Goal: Task Accomplishment & Management: Manage account settings

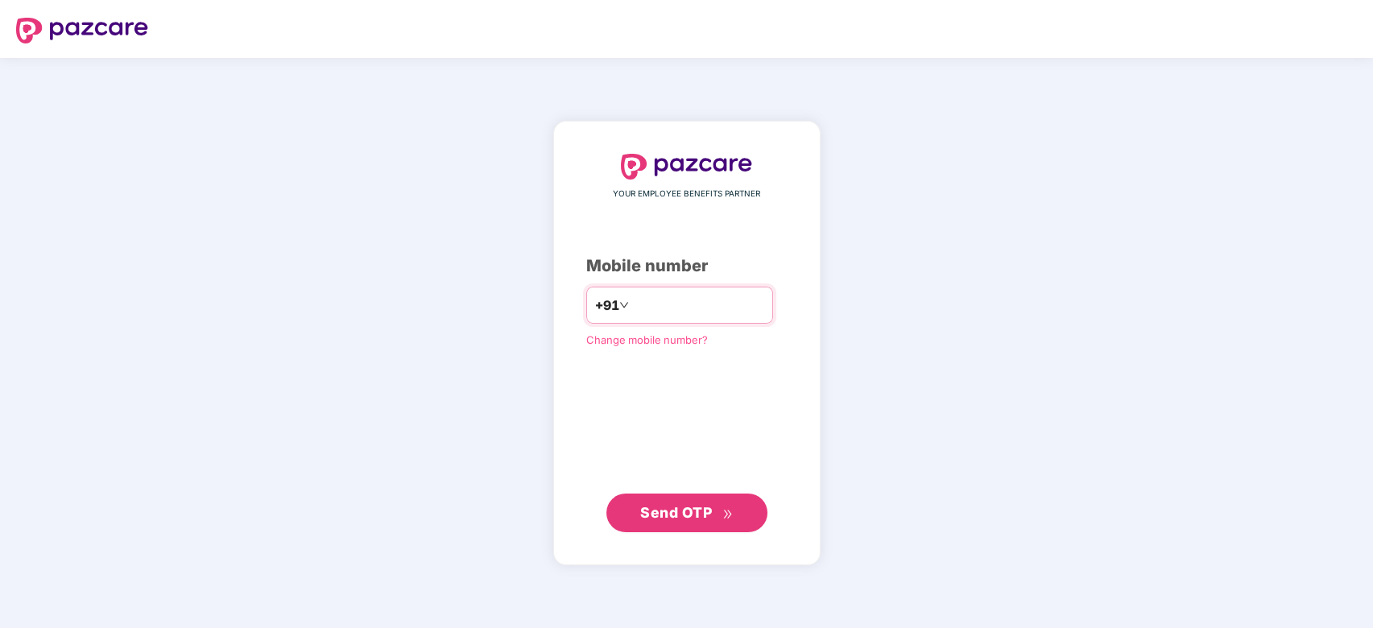
type input "**********"
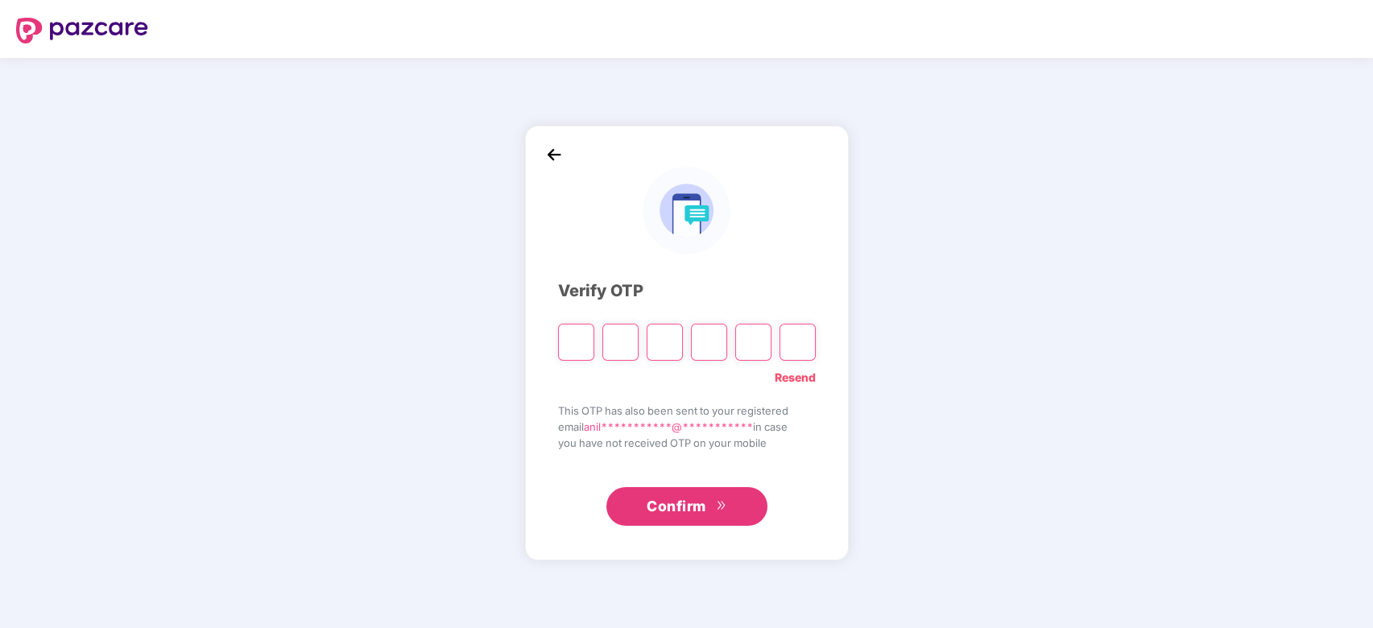
type input "*"
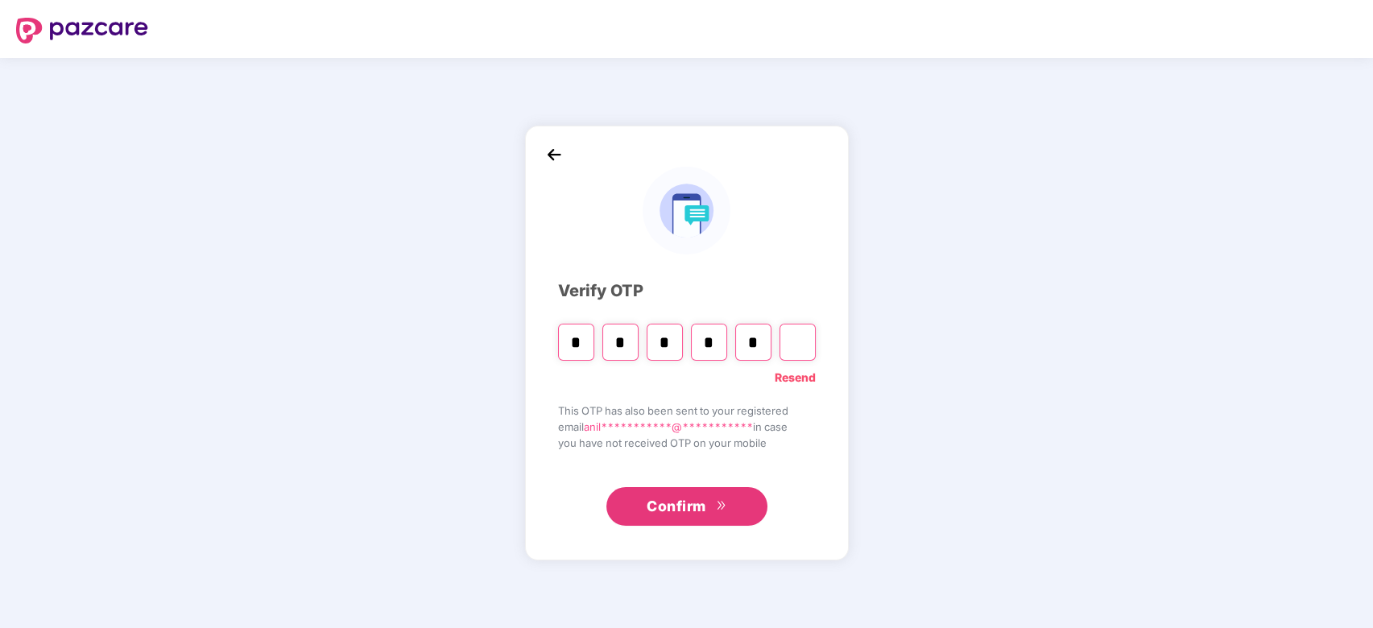
type input "*"
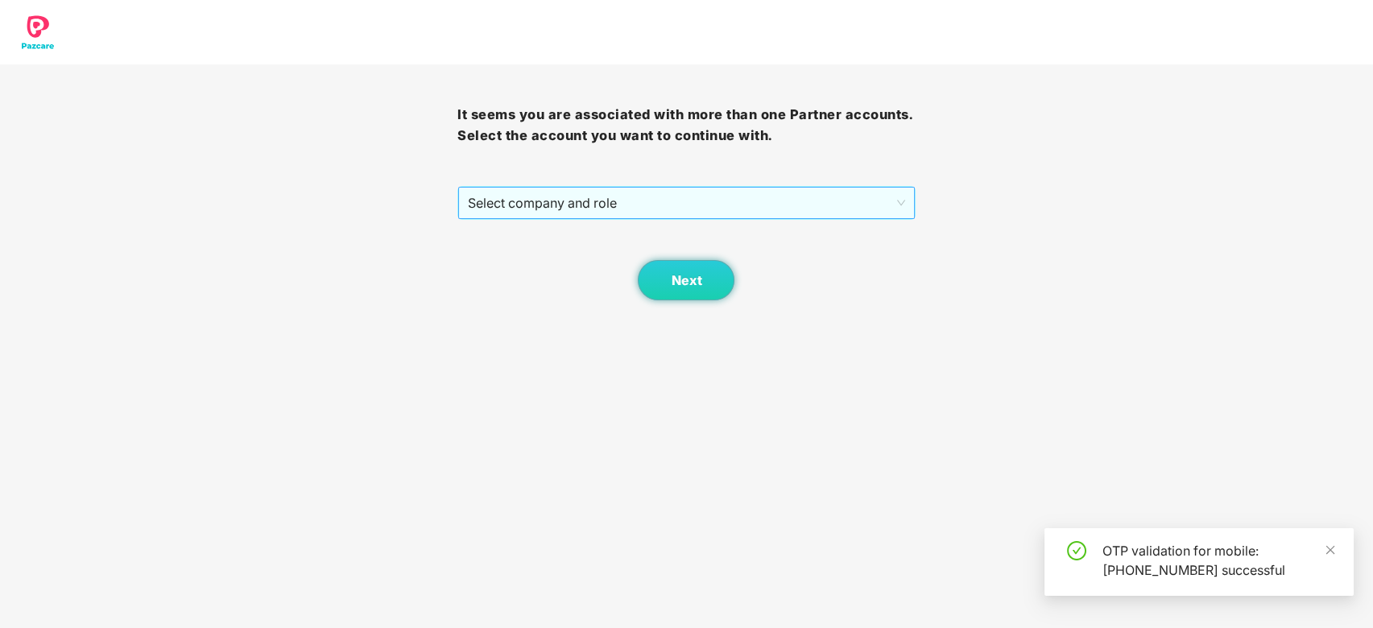
click at [593, 194] on span "Select company and role" at bounding box center [686, 203] width 436 height 31
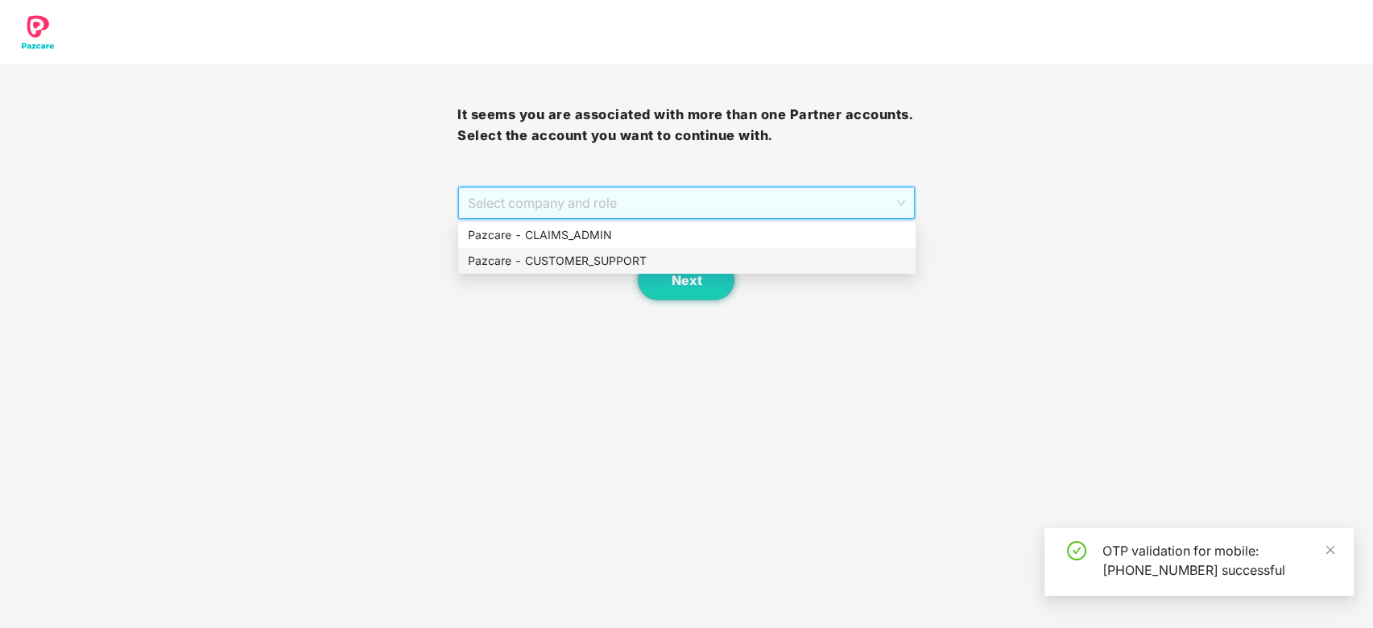
click at [597, 250] on div "Pazcare - CUSTOMER_SUPPORT" at bounding box center [686, 261] width 457 height 26
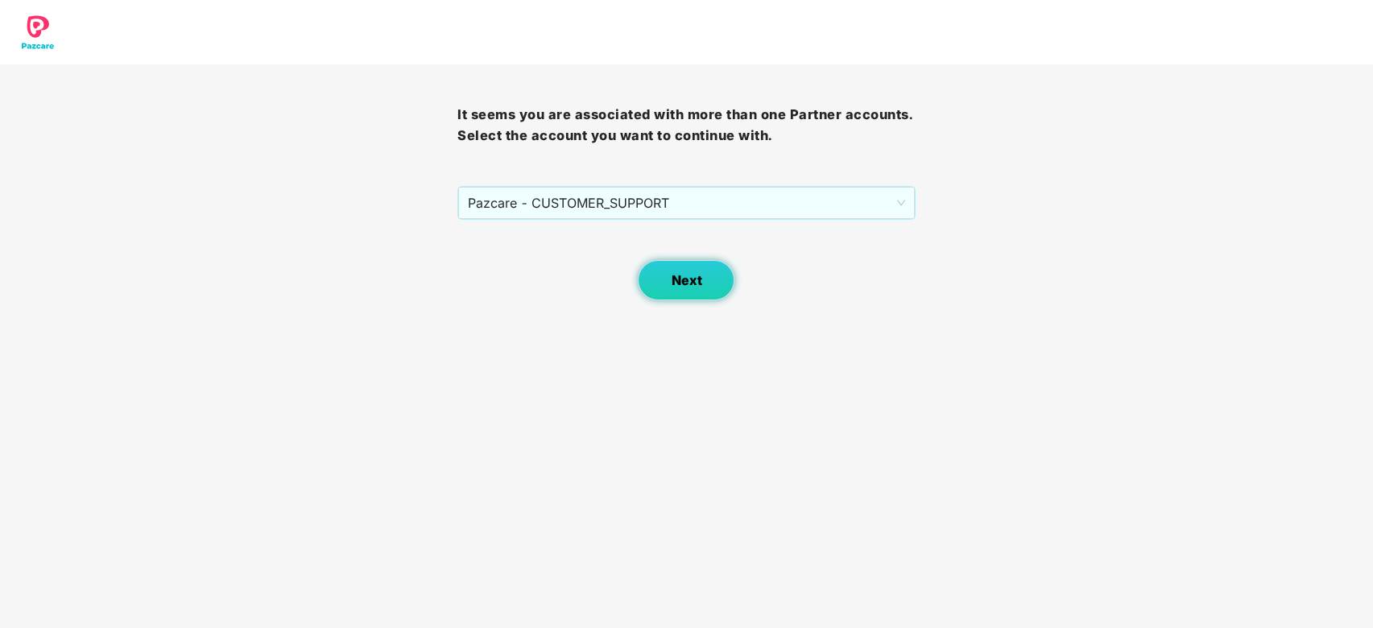
click at [689, 278] on span "Next" at bounding box center [686, 280] width 31 height 15
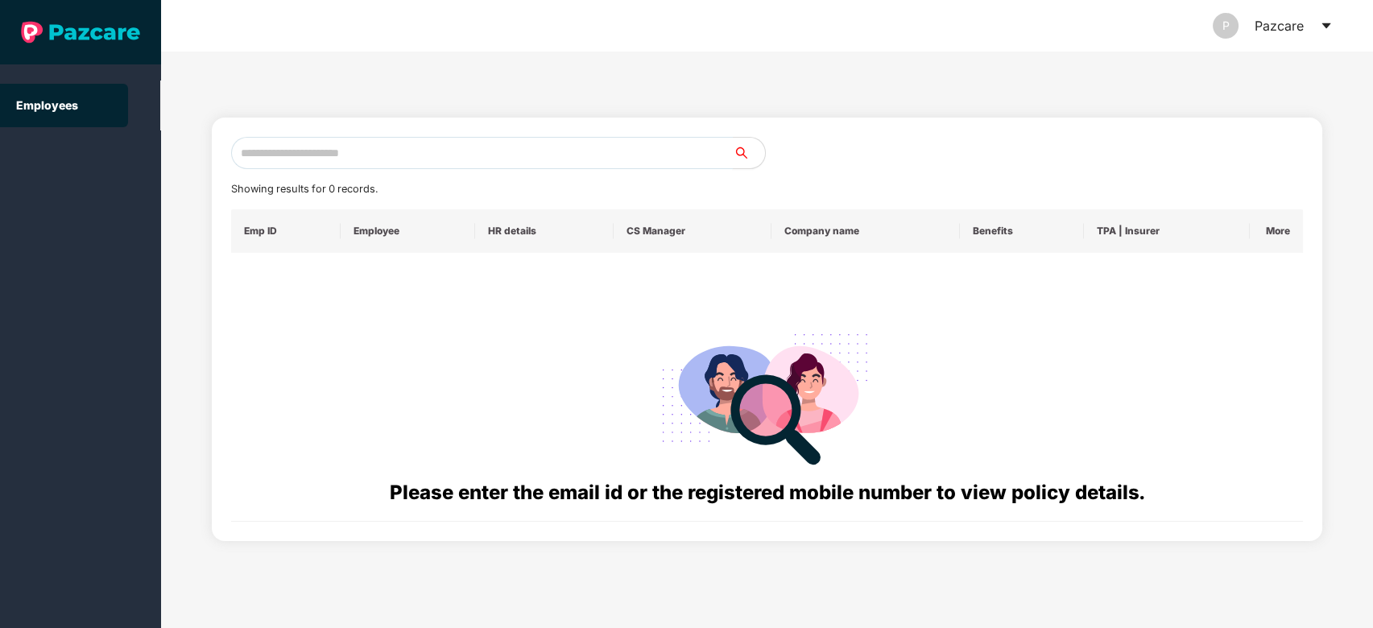
click at [593, 162] on input "text" at bounding box center [482, 153] width 502 height 32
paste input "**********"
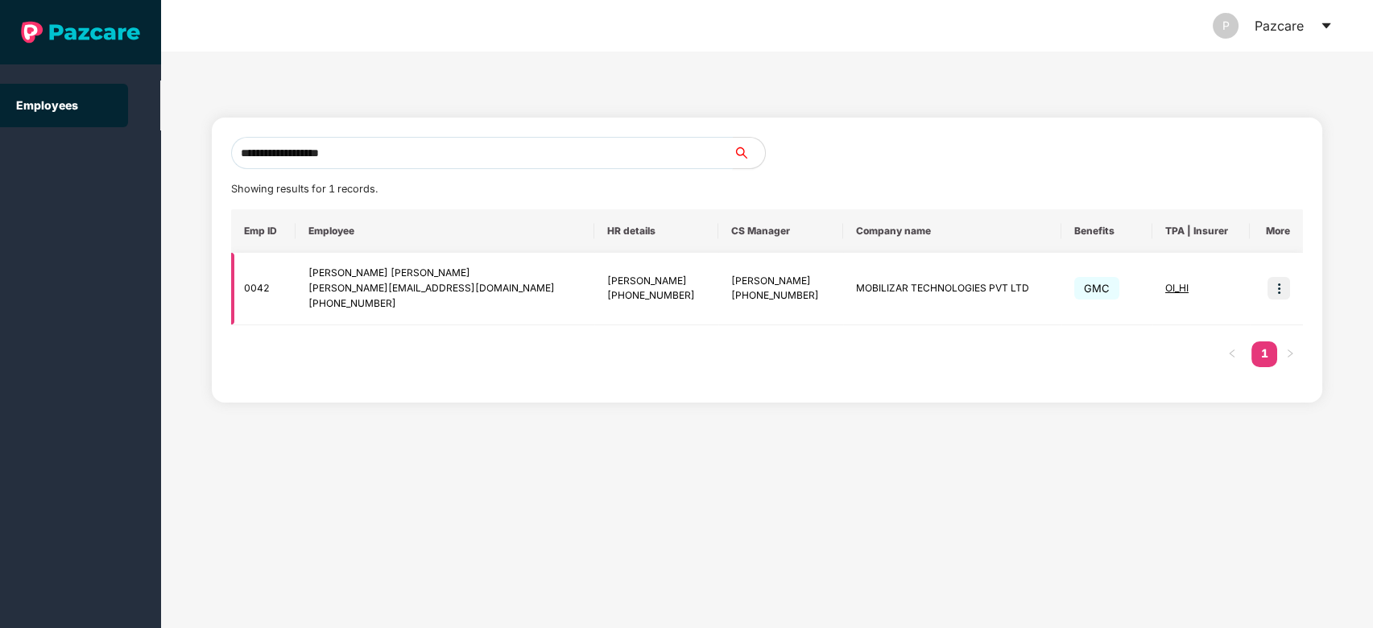
type input "**********"
click at [1286, 291] on img at bounding box center [1278, 288] width 23 height 23
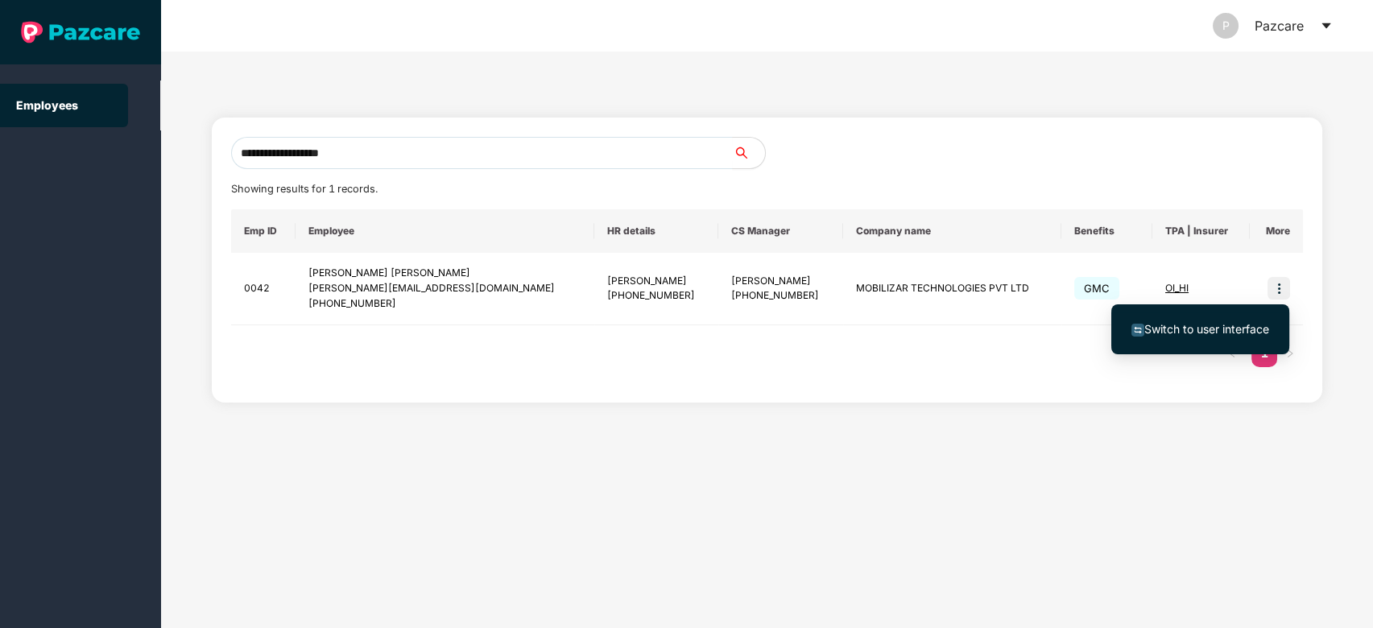
click at [1213, 314] on li "Switch to user interface" at bounding box center [1200, 329] width 178 height 34
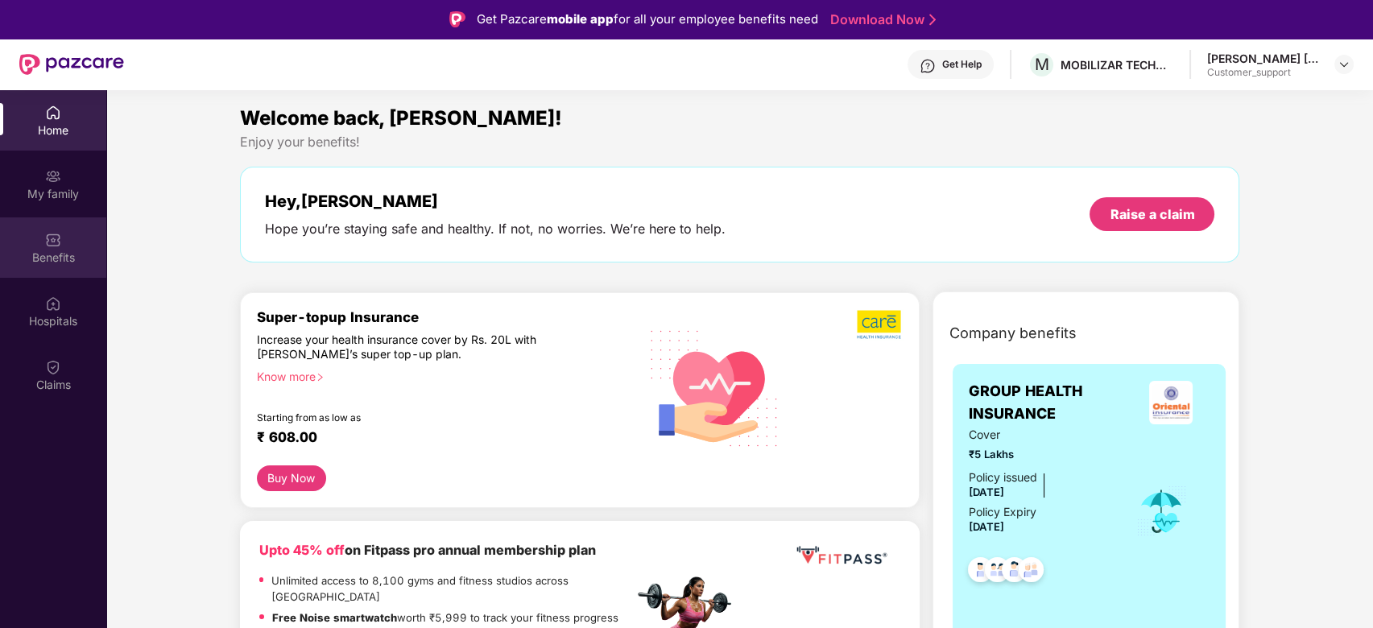
click at [34, 245] on div "Benefits" at bounding box center [53, 247] width 106 height 60
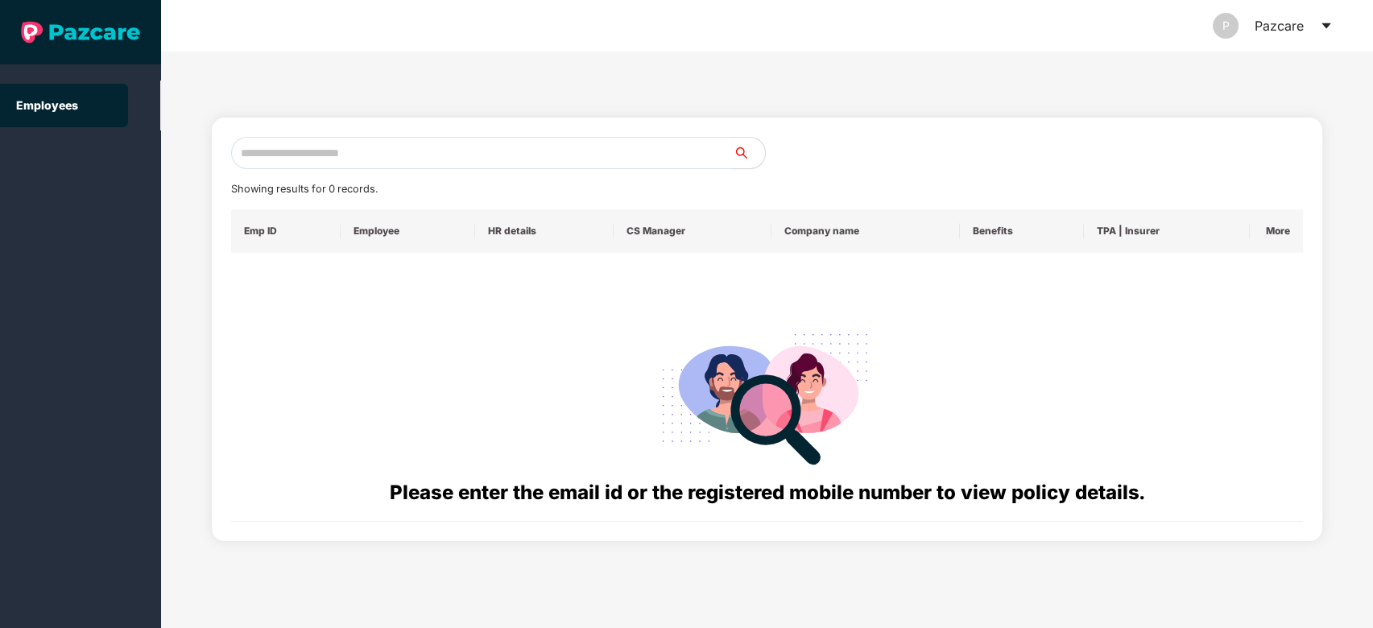
click at [1327, 23] on icon "caret-down" at bounding box center [1325, 26] width 9 height 6
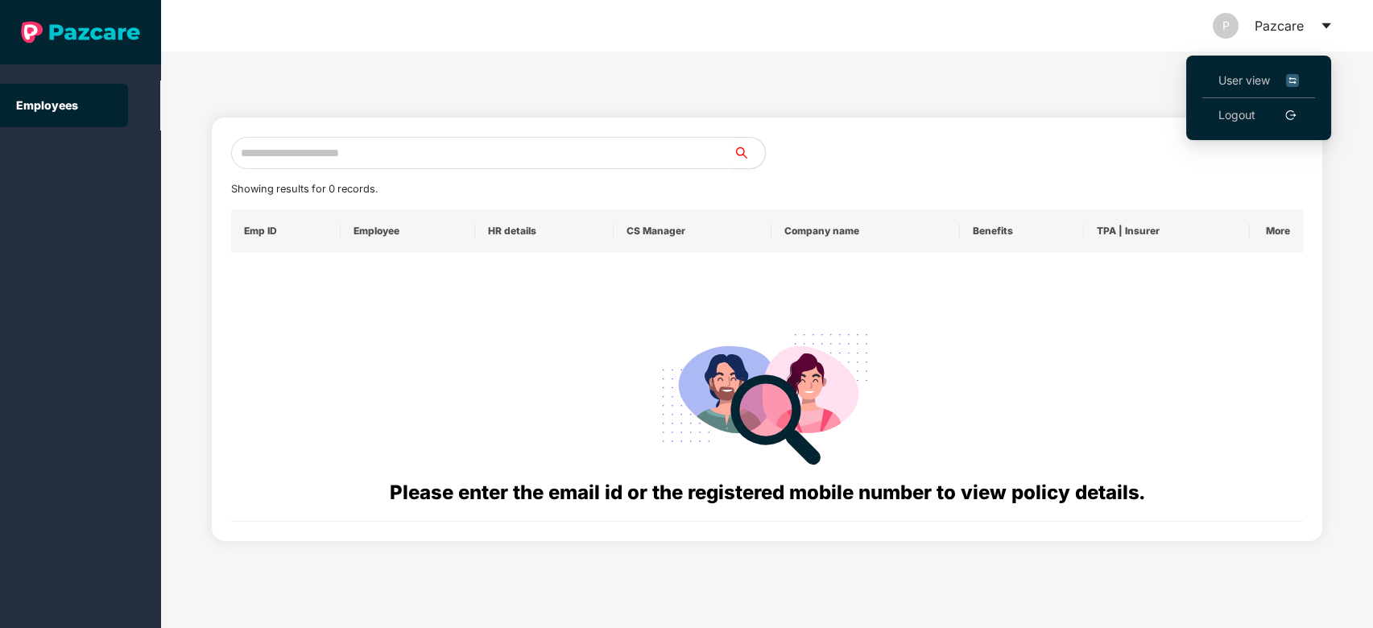
click at [1237, 80] on span "User view" at bounding box center [1258, 81] width 81 height 18
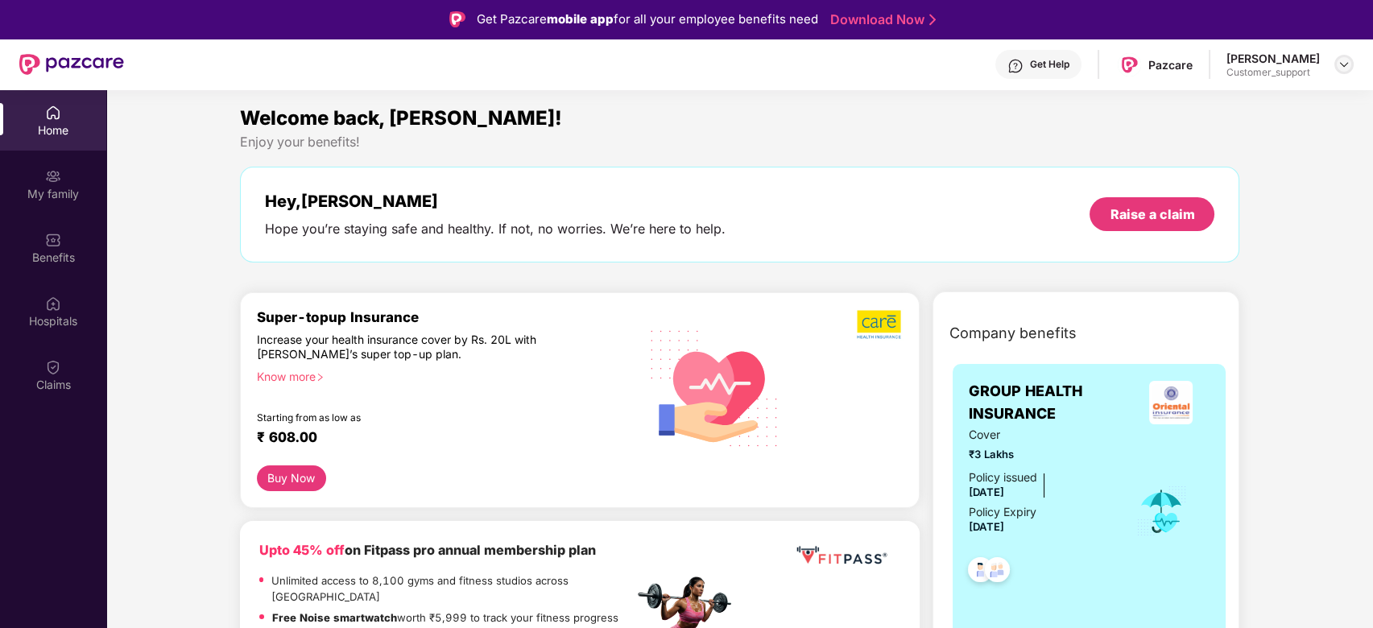
click at [1341, 60] on img at bounding box center [1343, 64] width 13 height 13
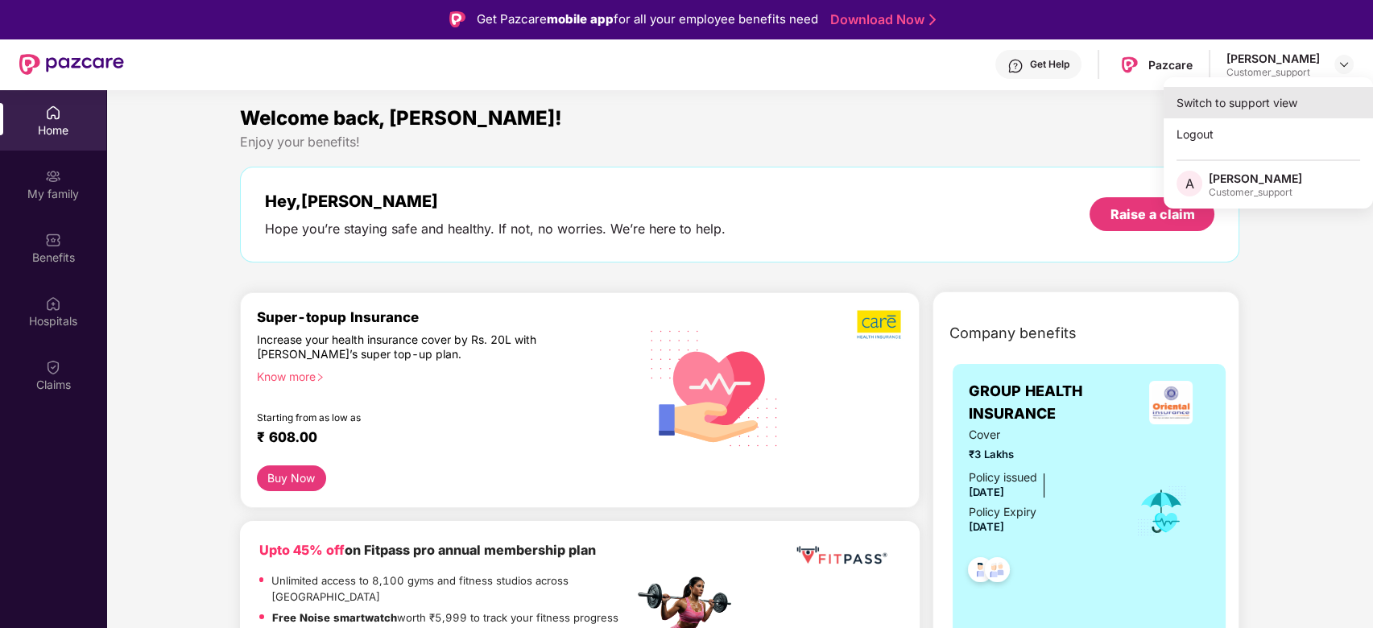
click at [1229, 110] on div "Switch to support view" at bounding box center [1267, 102] width 209 height 31
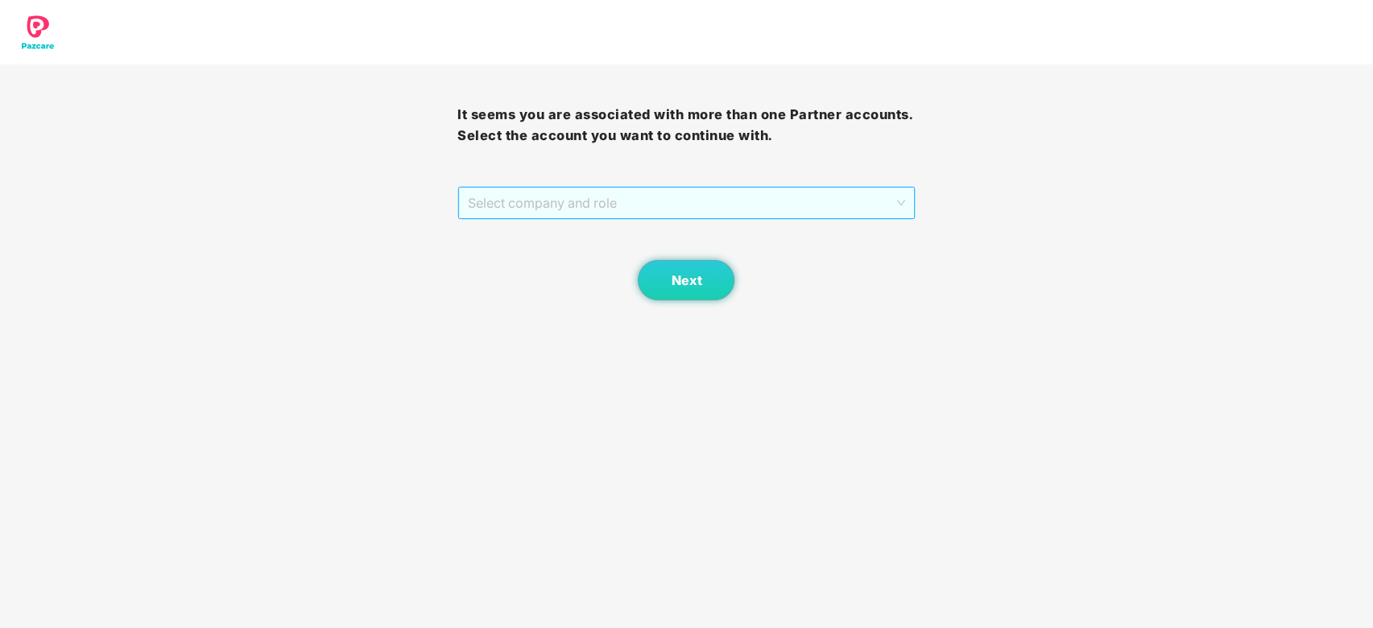
click at [729, 217] on span "Select company and role" at bounding box center [686, 203] width 436 height 31
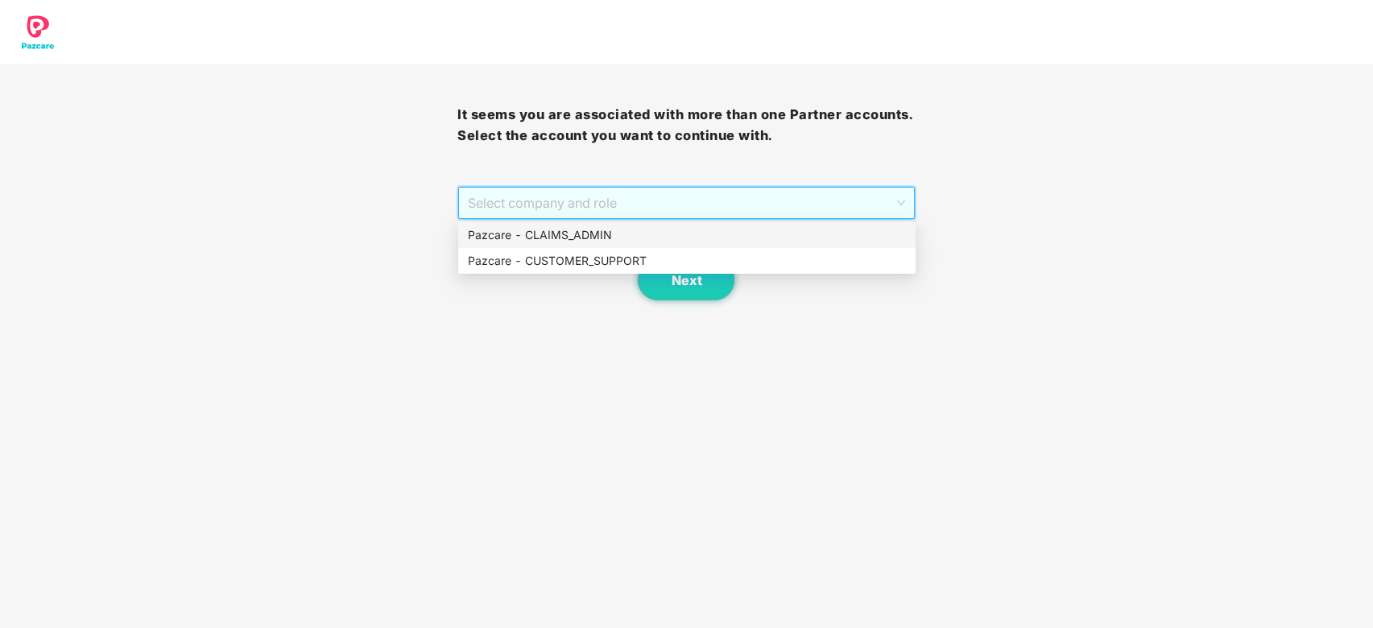
click at [659, 235] on div "Pazcare - CLAIMS_ADMIN" at bounding box center [687, 235] width 438 height 18
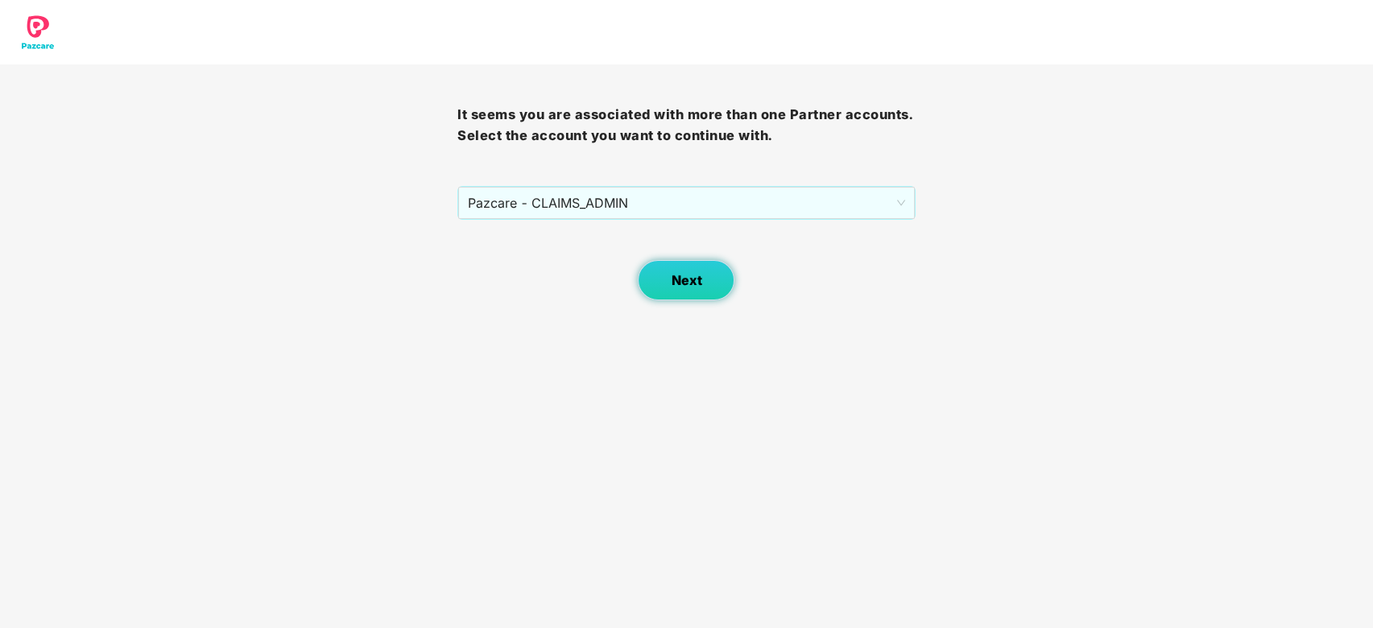
click at [672, 280] on span "Next" at bounding box center [686, 280] width 31 height 15
